Goal: Task Accomplishment & Management: Complete application form

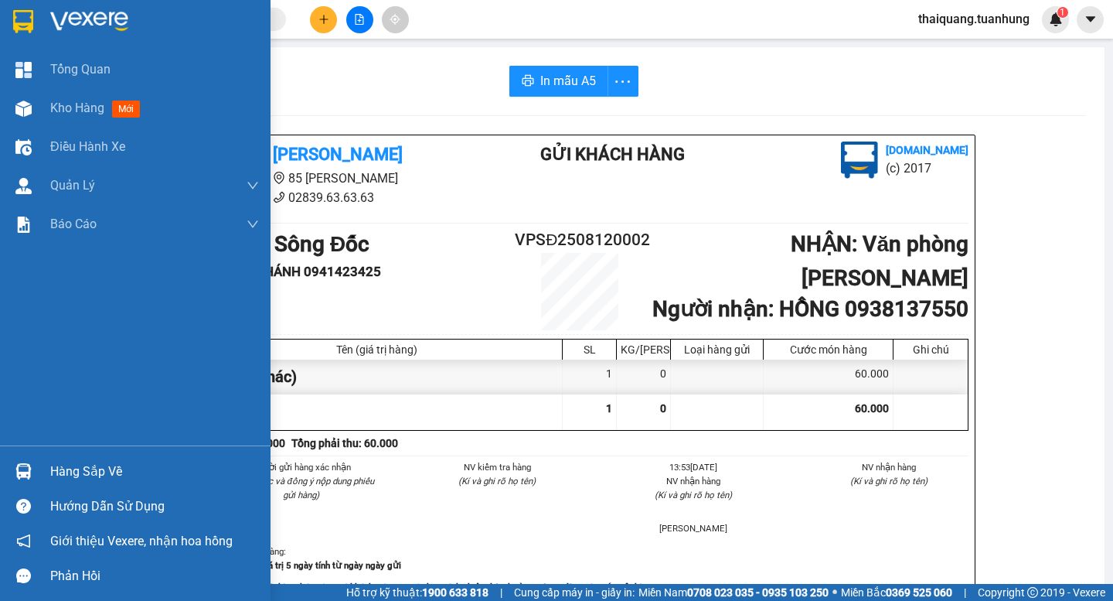
click at [111, 106] on div "Kho hàng mới" at bounding box center [98, 107] width 96 height 19
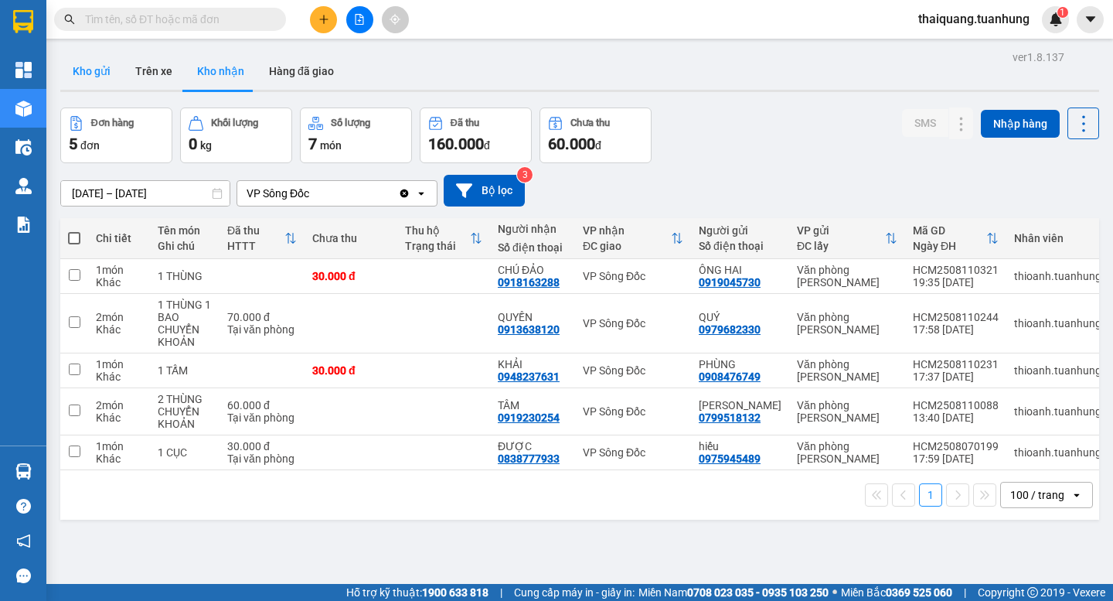
click at [96, 75] on button "Kho gửi" at bounding box center [91, 71] width 63 height 37
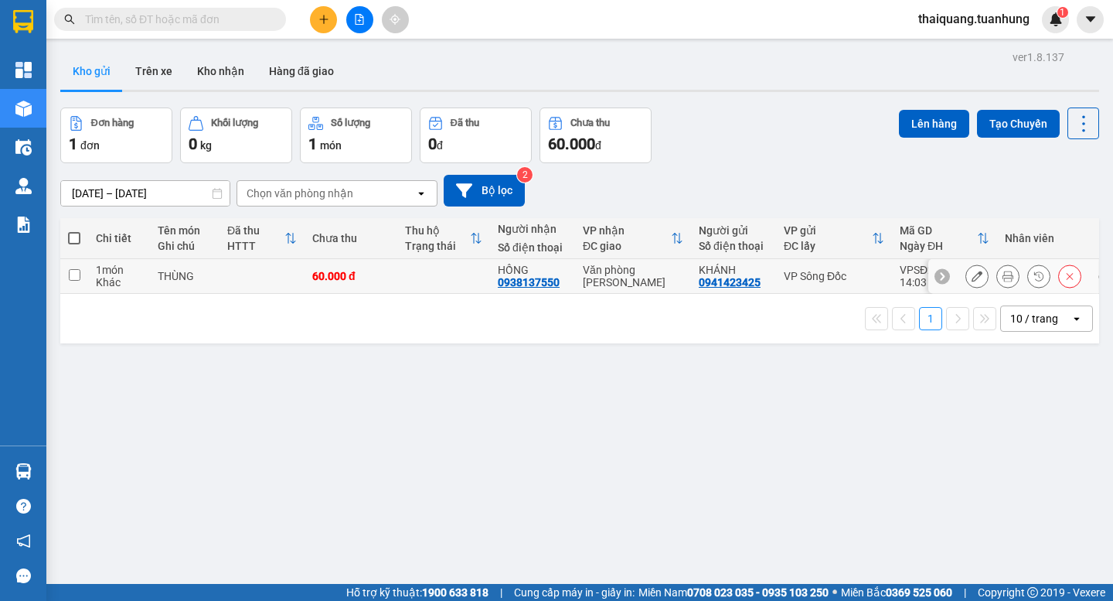
click at [972, 272] on icon at bounding box center [977, 276] width 11 height 11
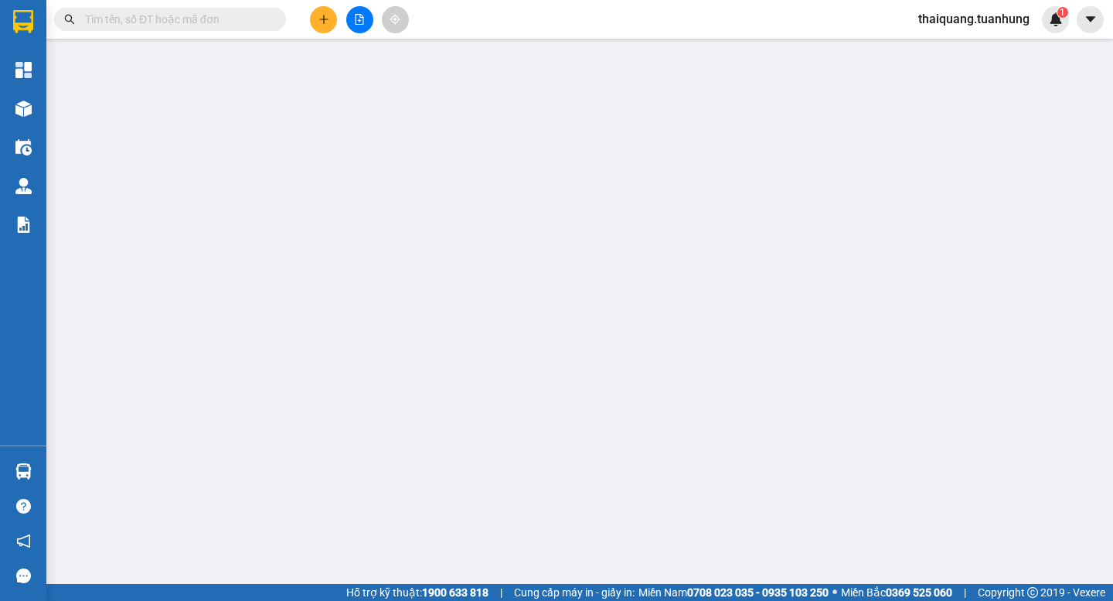
type input "0941423425"
type input "KHÁNH"
type input "0938137550"
type input "HỒNG"
type input "60.000"
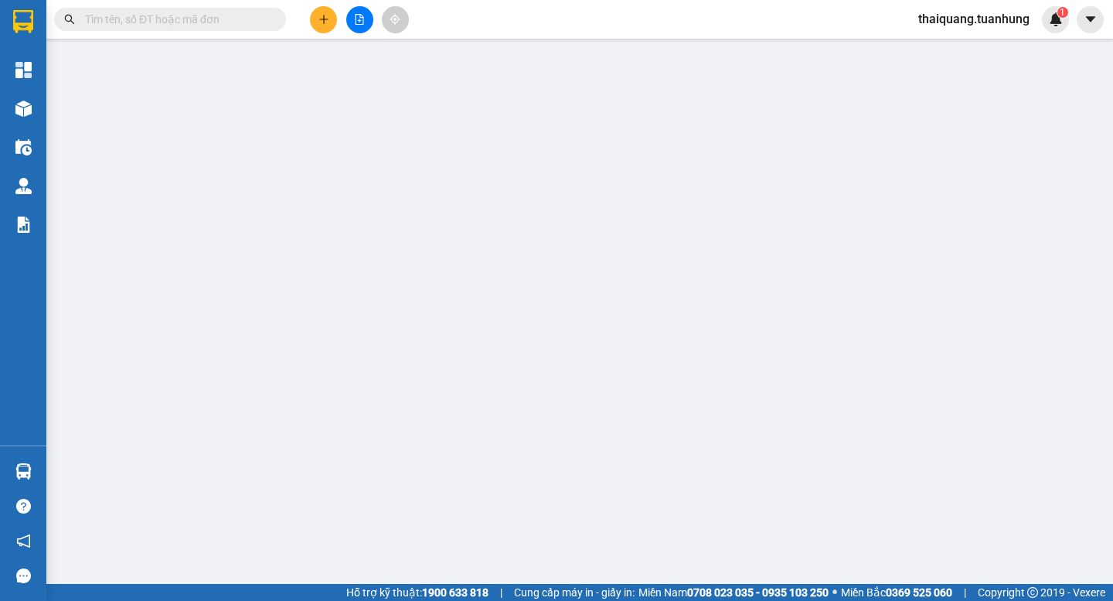
type input "60.000"
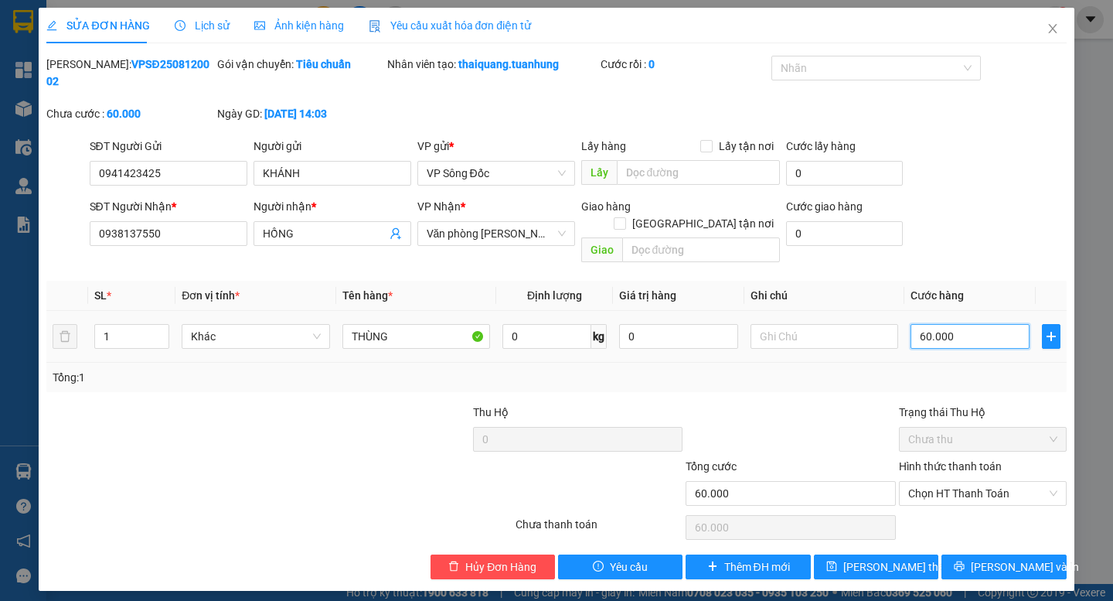
type input "0"
type input "60.000"
click at [952, 324] on input "0" at bounding box center [970, 336] width 119 height 25
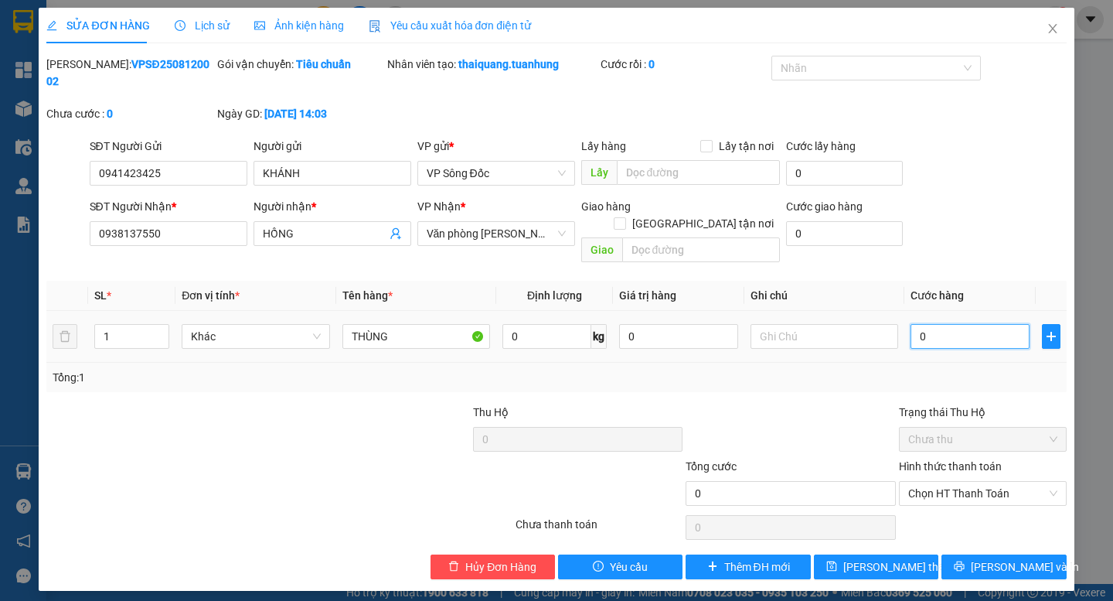
type input "7"
type input "70"
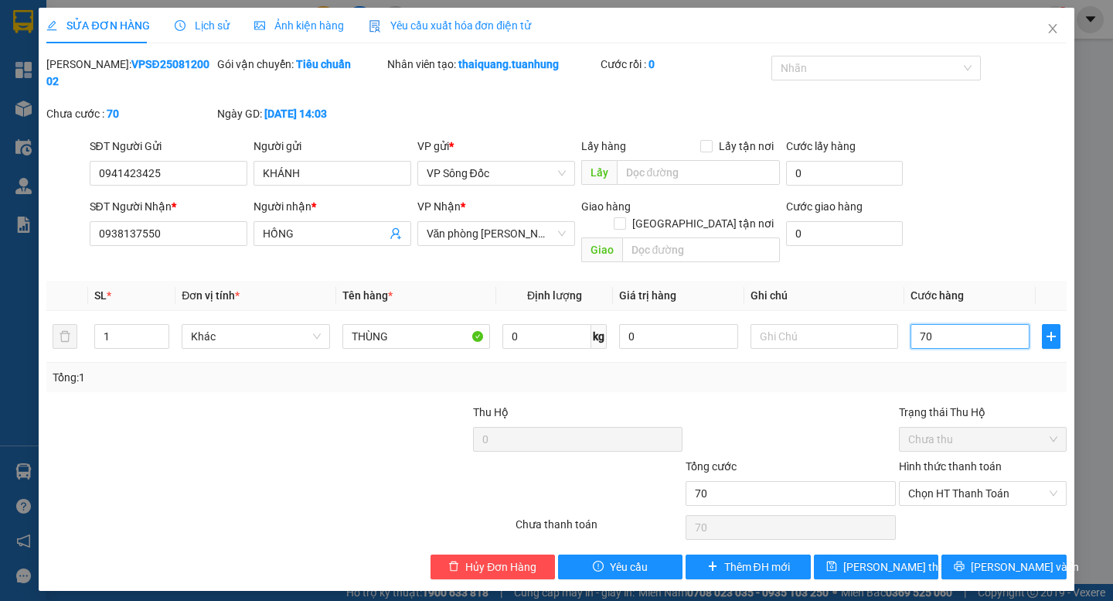
type input "70"
type input "70.000"
click at [977, 221] on div "SĐT Người Nhận * 0938137550 Người nhận * HỒNG VP Nhận * Văn phòng [PERSON_NAME]…" at bounding box center [578, 233] width 983 height 71
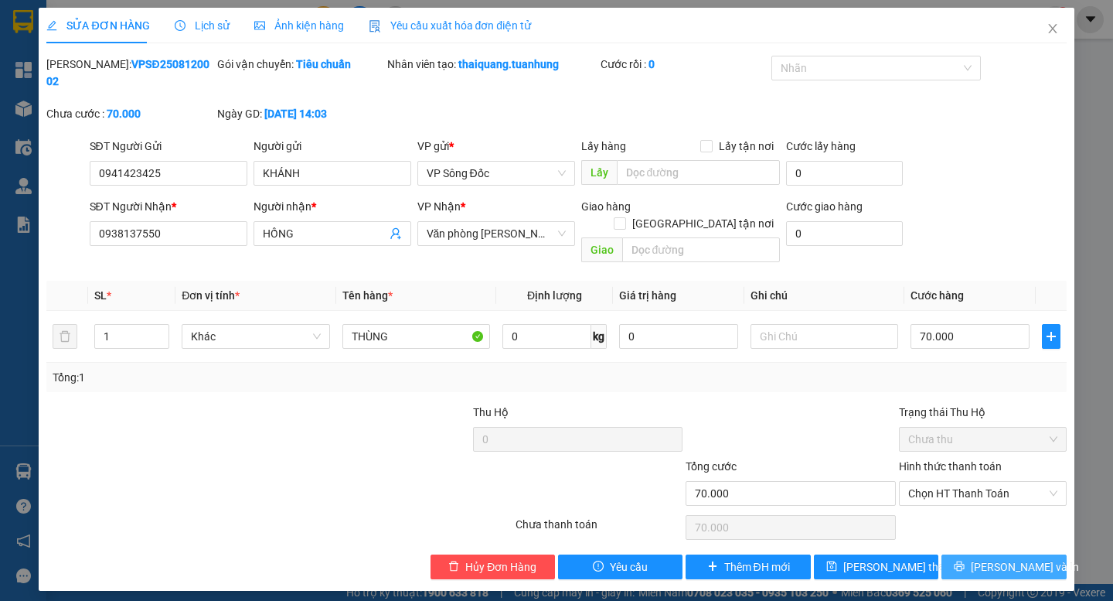
click at [996, 558] on span "[PERSON_NAME] và In" at bounding box center [1025, 566] width 108 height 17
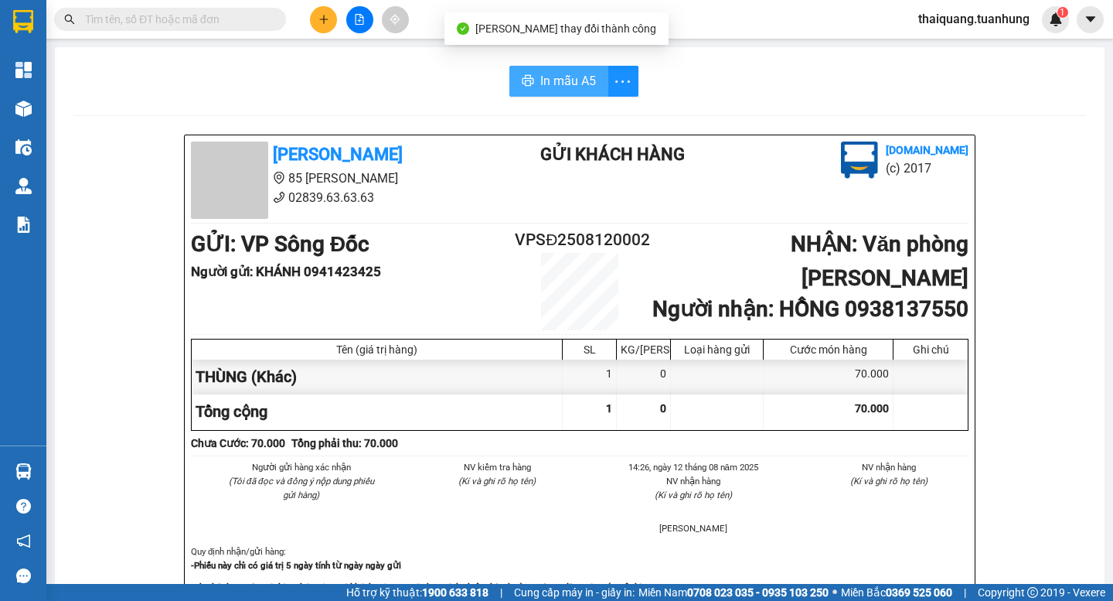
click at [583, 80] on span "In mẫu A5" at bounding box center [568, 80] width 56 height 19
